Goal: Information Seeking & Learning: Find specific fact

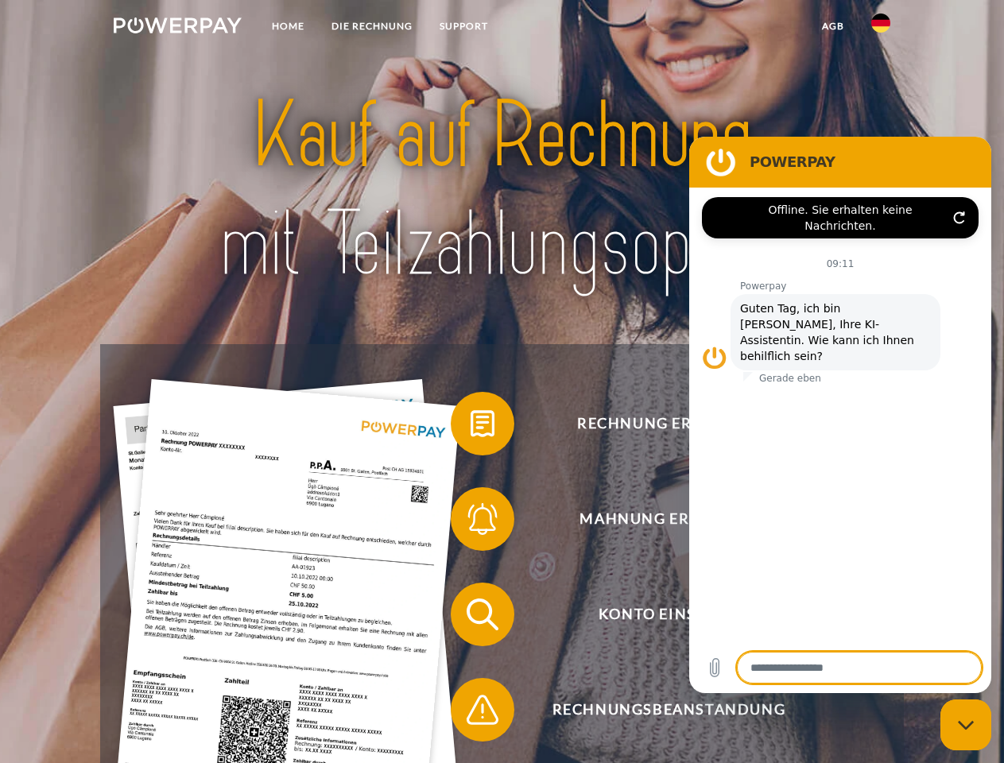
click at [177, 28] on img at bounding box center [178, 25] width 128 height 16
click at [880, 28] on img at bounding box center [880, 23] width 19 height 19
click at [832, 26] on link "agb" at bounding box center [832, 26] width 49 height 29
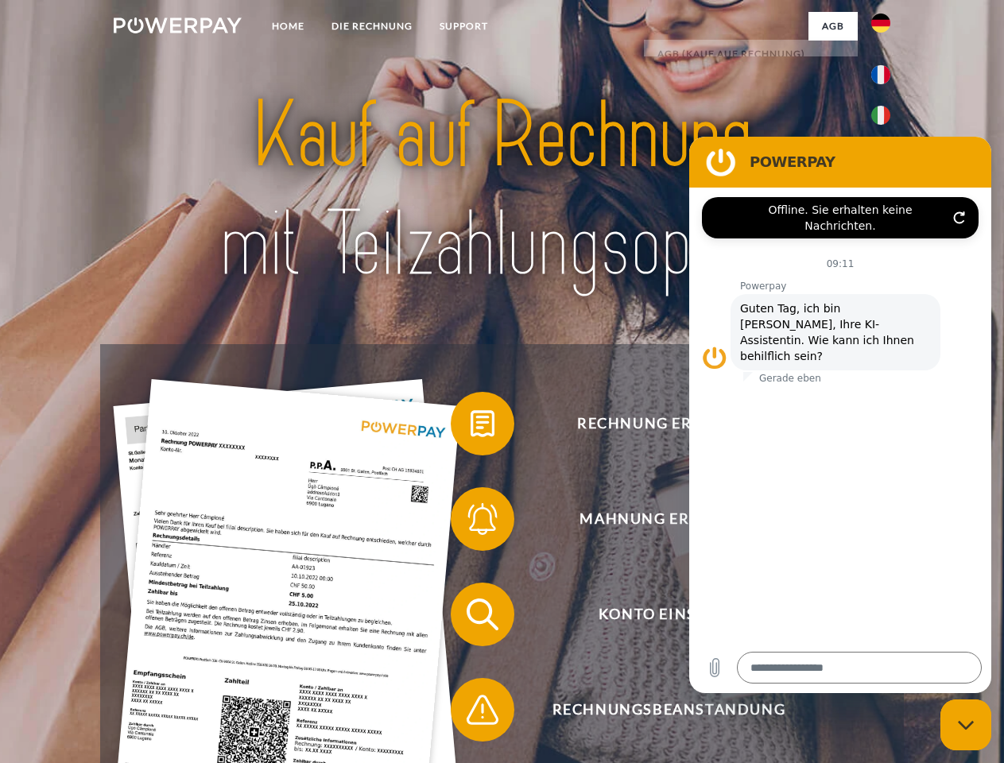
click at [470, 427] on span at bounding box center [458, 423] width 79 height 79
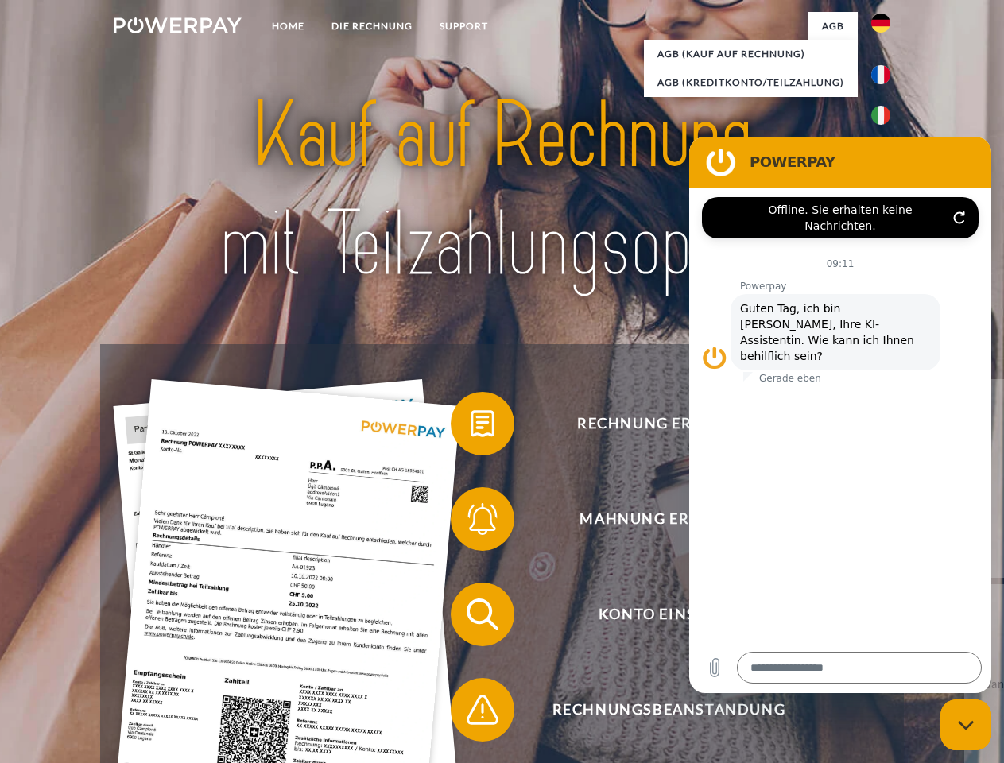
click at [470, 522] on div "Rechnung erhalten? Mahnung erhalten? Konto einsehen" at bounding box center [501, 662] width 802 height 636
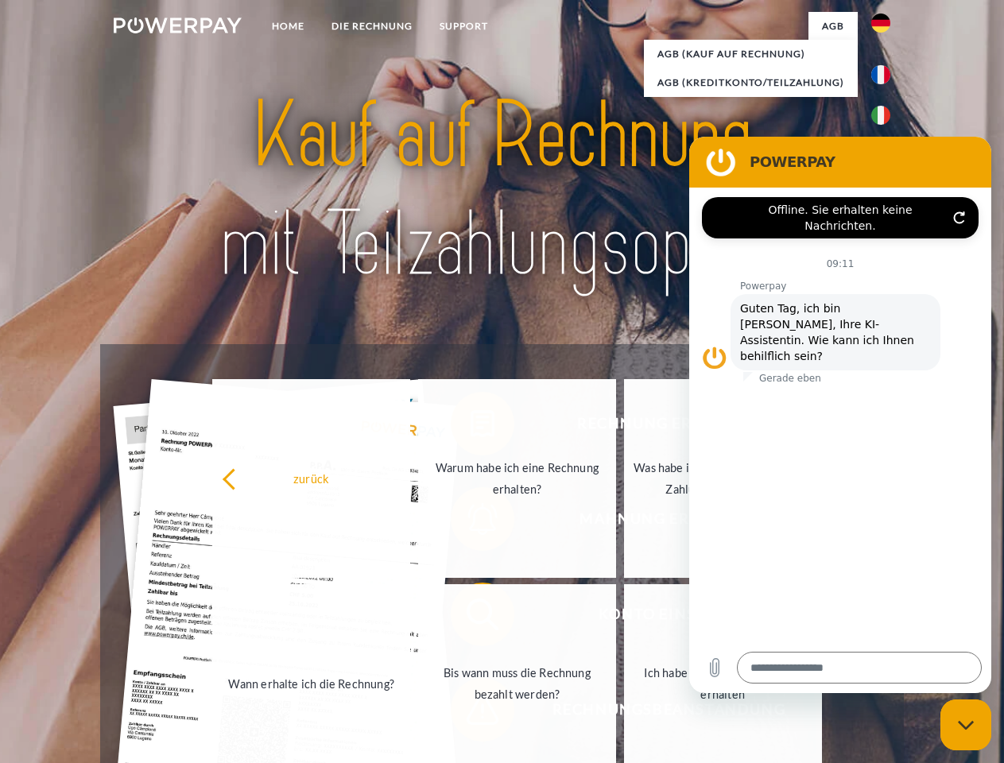
click at [470, 617] on link "Bis wann muss die Rechnung bezahlt werden?" at bounding box center [517, 683] width 198 height 199
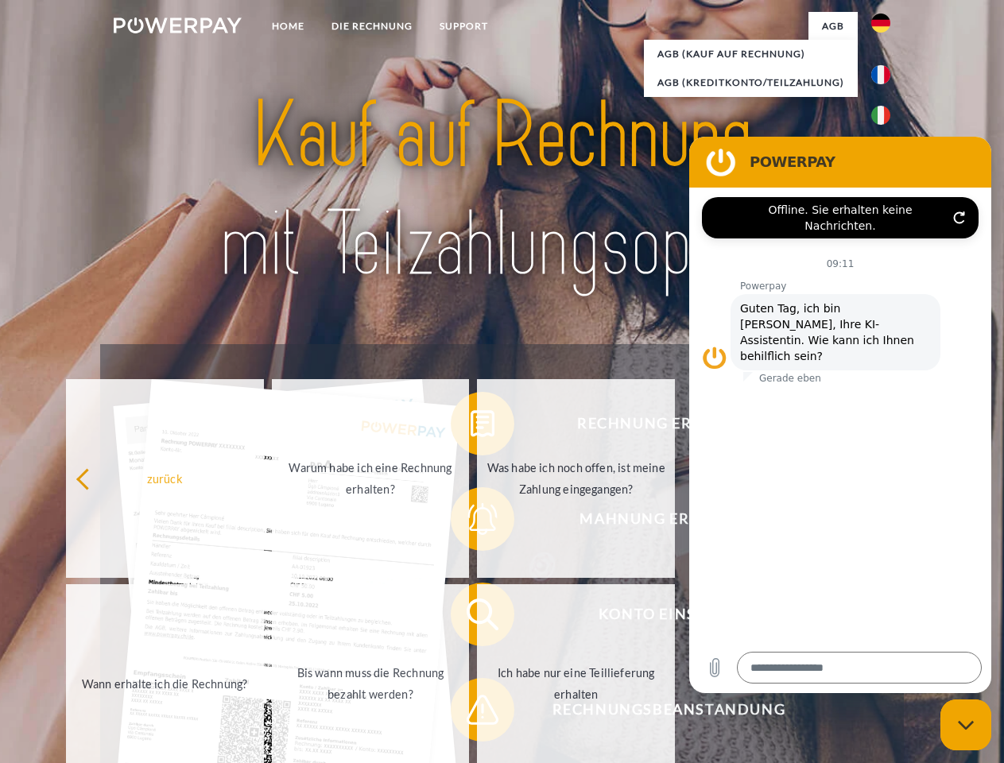
click at [470, 713] on span at bounding box center [458, 709] width 79 height 79
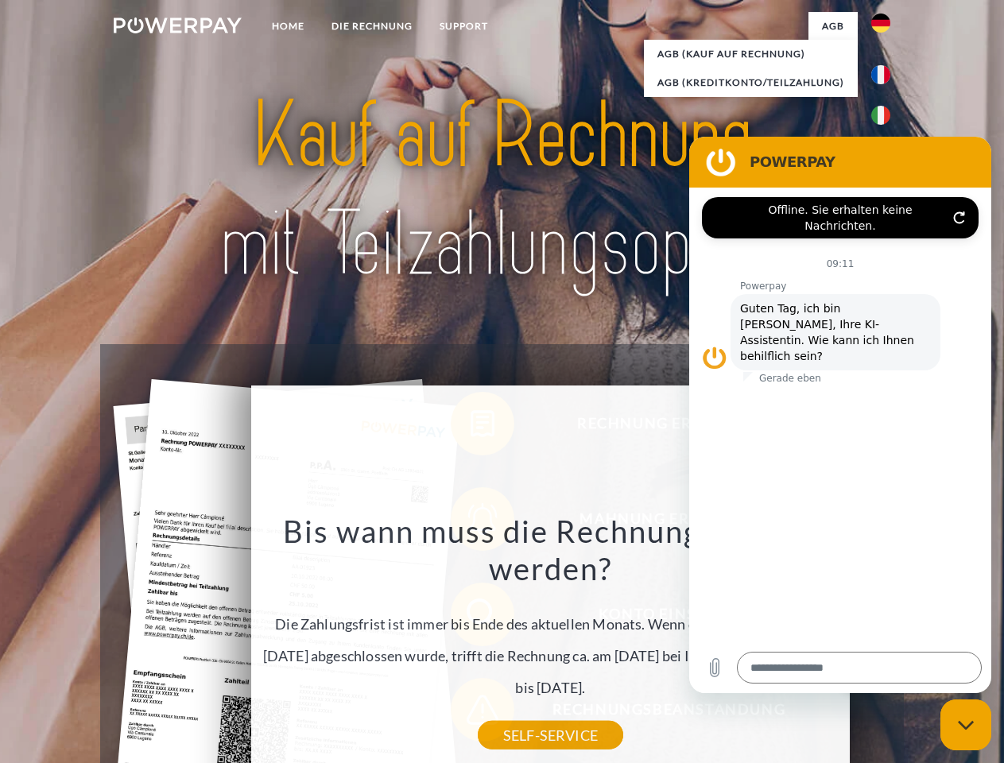
click at [965, 725] on icon "Messaging-Fenster schließen" at bounding box center [965, 725] width 17 height 10
type textarea "*"
